Goal: Task Accomplishment & Management: Use online tool/utility

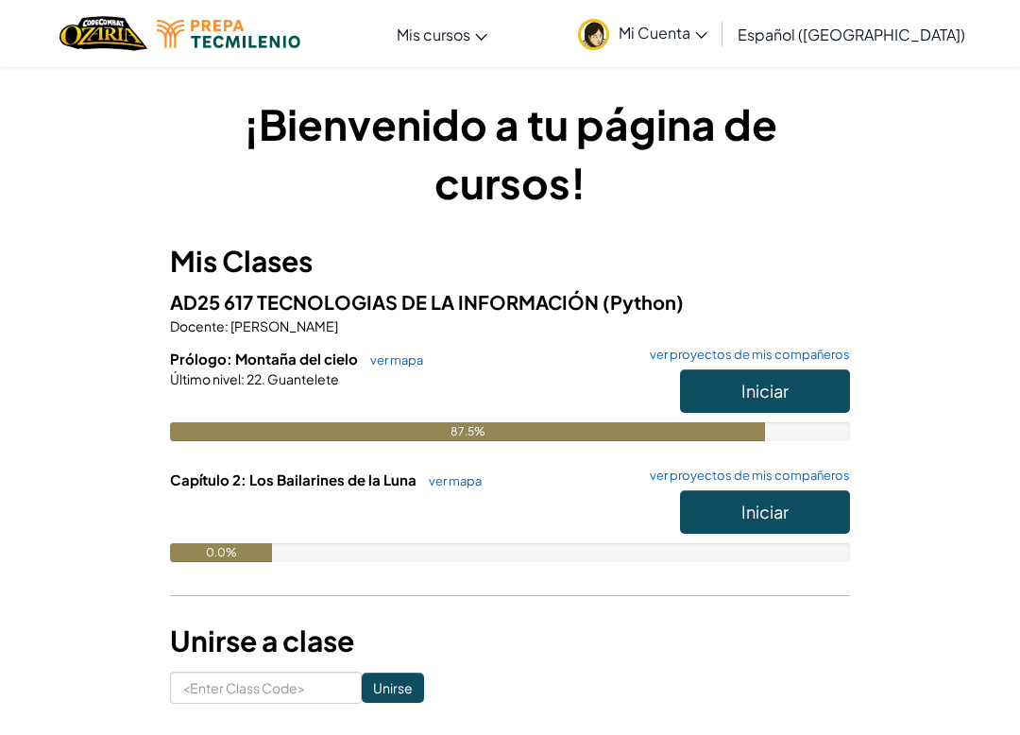
click at [932, 628] on div "¡Bienvenido a tu página de cursos! Mis Clases AD25 617 TECNOLOGIAS DE LA INFORM…" at bounding box center [510, 399] width 916 height 666
click at [773, 384] on span "Iniciar" at bounding box center [765, 391] width 47 height 22
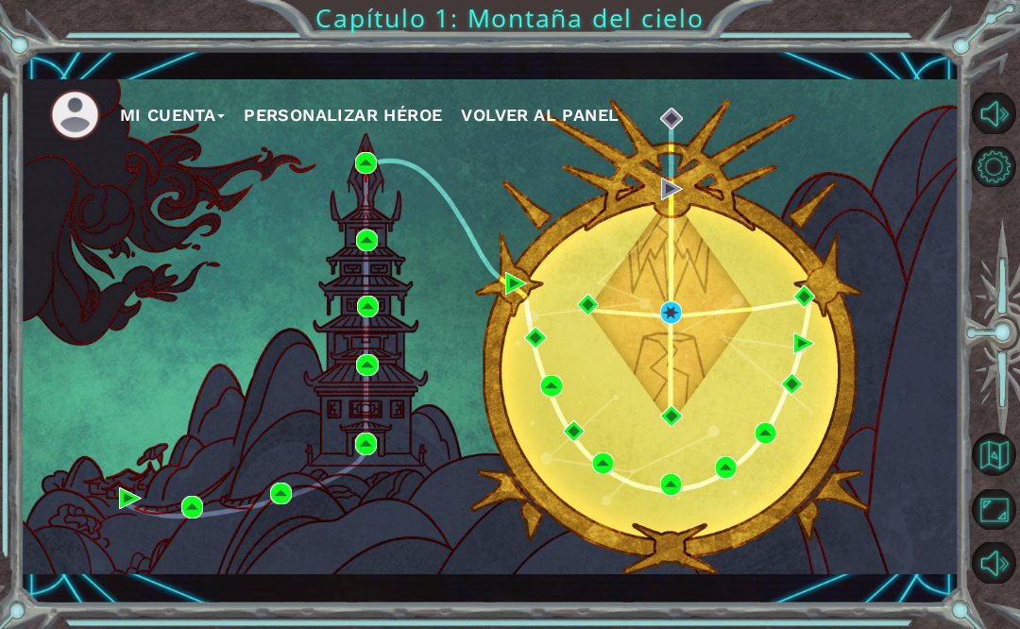
click at [696, 313] on div "Mi Cuenta Personalizar héroe Volver al panel" at bounding box center [490, 326] width 939 height 495
click at [655, 296] on div "Mi Cuenta Personalizar héroe Volver al panel" at bounding box center [490, 326] width 939 height 495
click at [679, 316] on img at bounding box center [671, 312] width 22 height 22
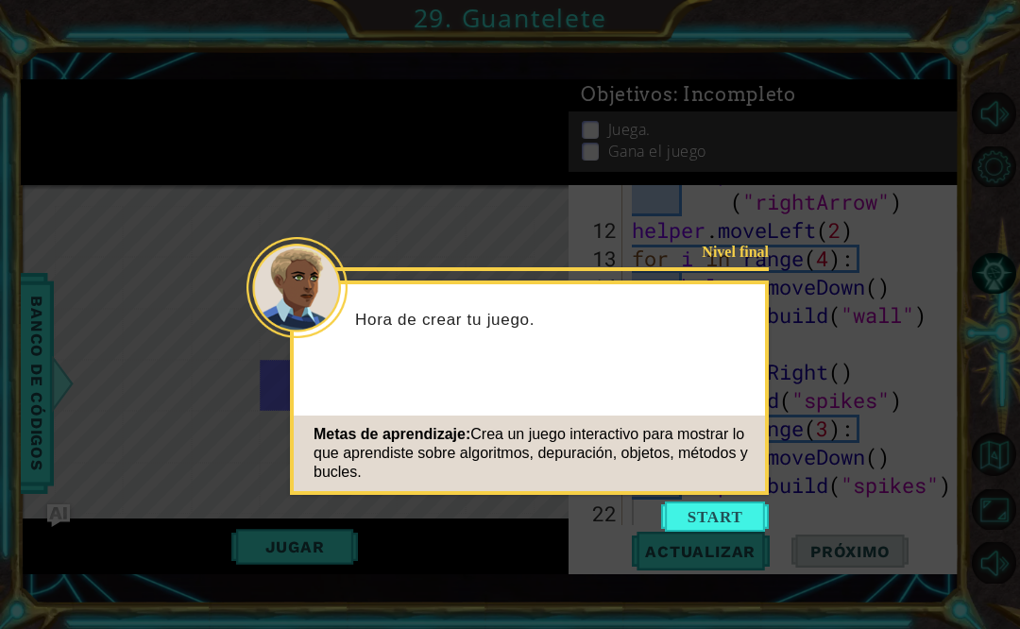
click at [706, 523] on button "Start" at bounding box center [715, 517] width 108 height 30
click at [707, 519] on icon at bounding box center [510, 314] width 1020 height 629
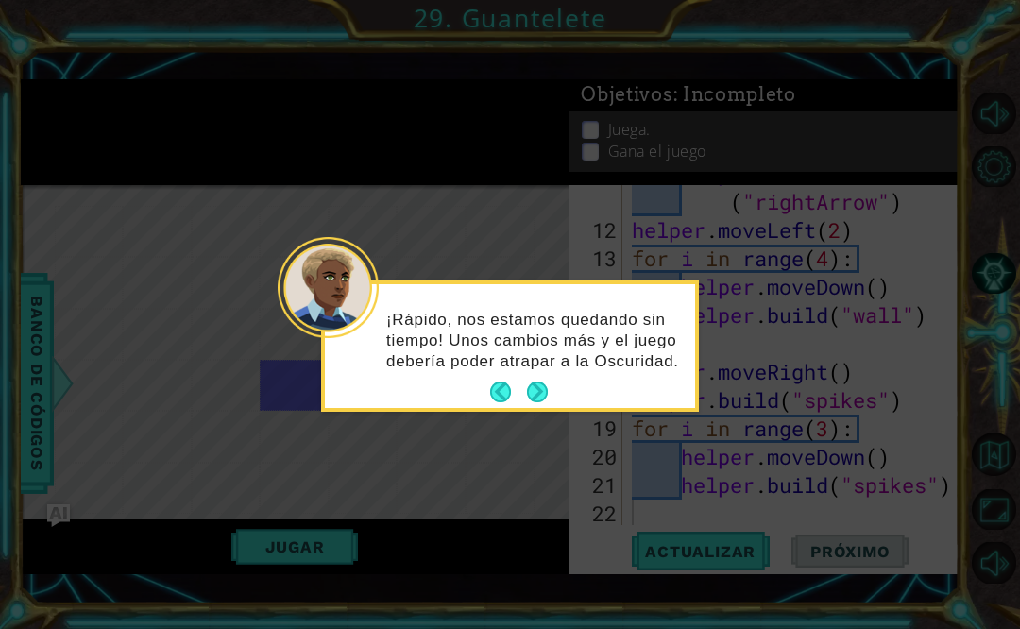
click at [538, 388] on button "Next" at bounding box center [538, 393] width 22 height 22
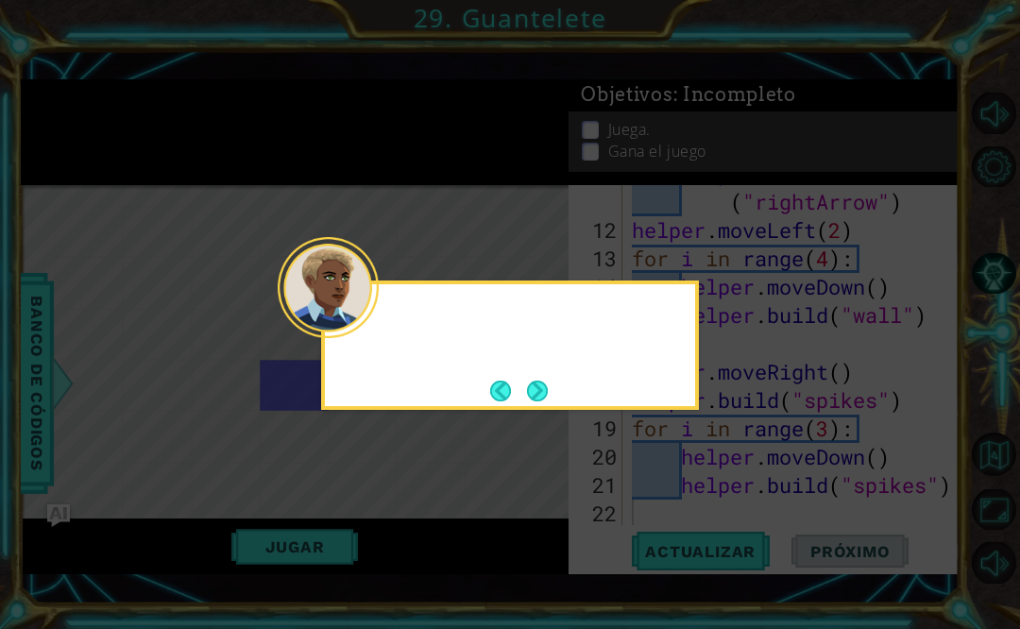
click at [535, 401] on button "Next" at bounding box center [537, 391] width 28 height 28
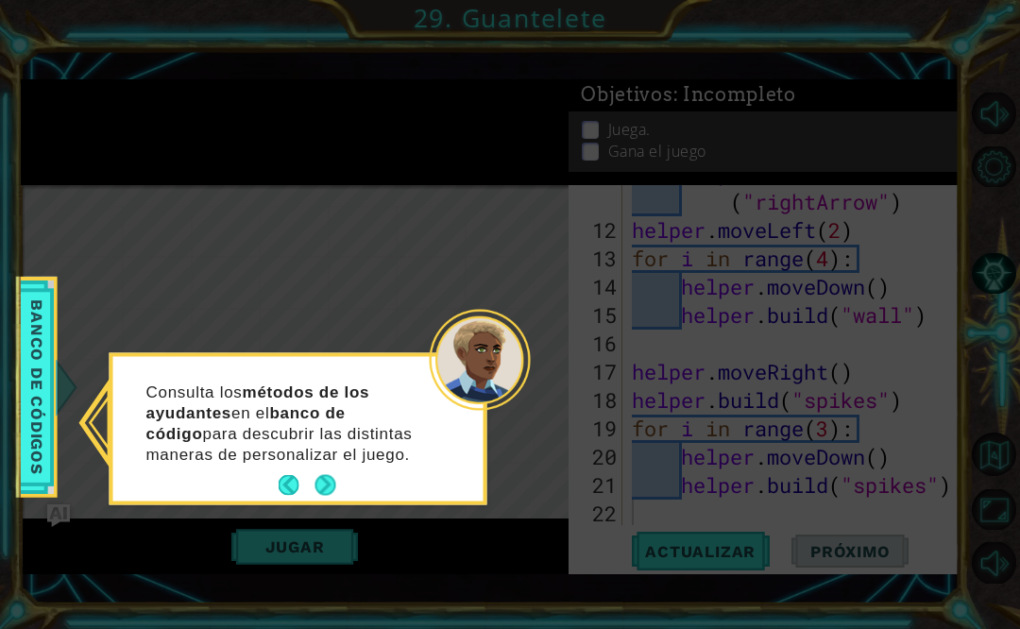
click at [528, 390] on div at bounding box center [480, 360] width 101 height 101
click at [327, 475] on button "Next" at bounding box center [326, 486] width 22 height 22
